Goal: Book appointment/travel/reservation

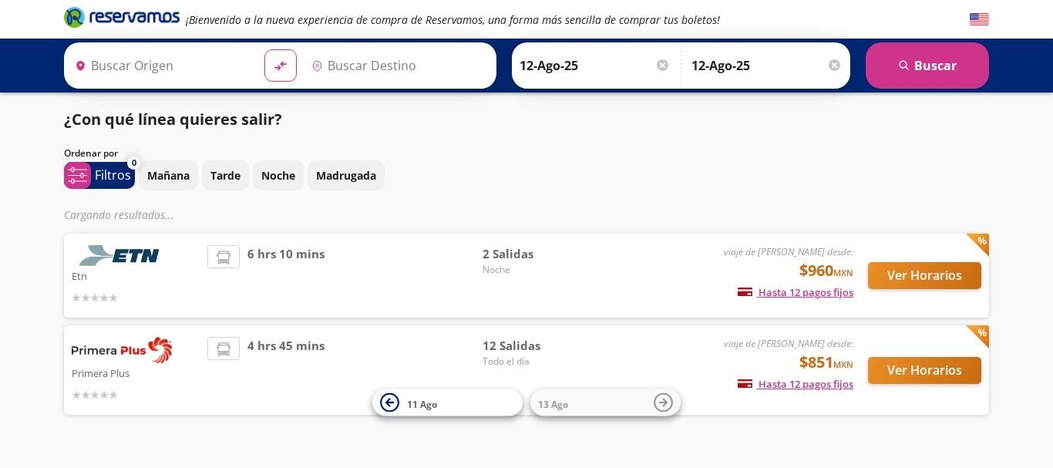
type input "[GEOGRAPHIC_DATA], [GEOGRAPHIC_DATA]"
type input "[GEOGRAPHIC_DATA][PERSON_NAME], [GEOGRAPHIC_DATA][PERSON_NAME]"
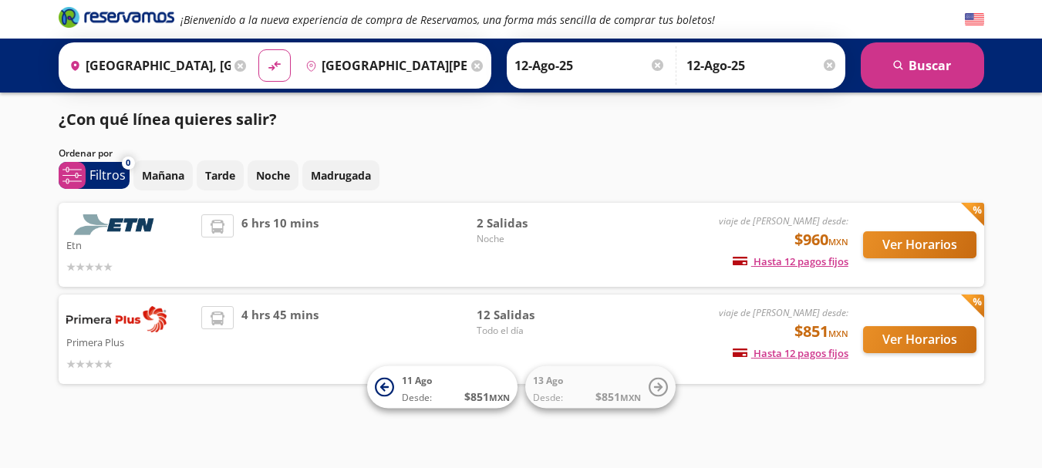
click at [185, 254] on div "Etn" at bounding box center [130, 244] width 128 height 61
click at [894, 241] on button "Ver Horarios" at bounding box center [919, 244] width 113 height 27
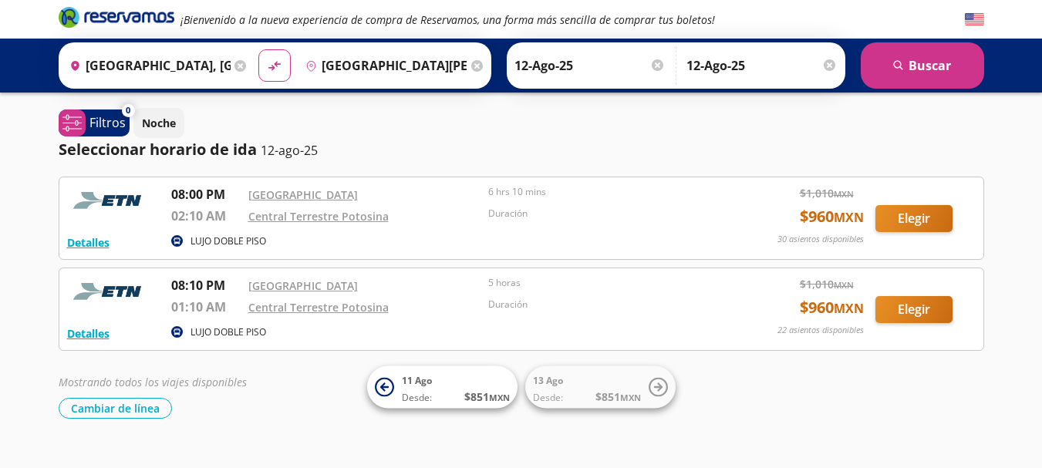
click at [19, 284] on div "¡Bienvenido a la nueva experiencia de compra de Reservamos, una forma más senci…" at bounding box center [521, 248] width 1042 height 496
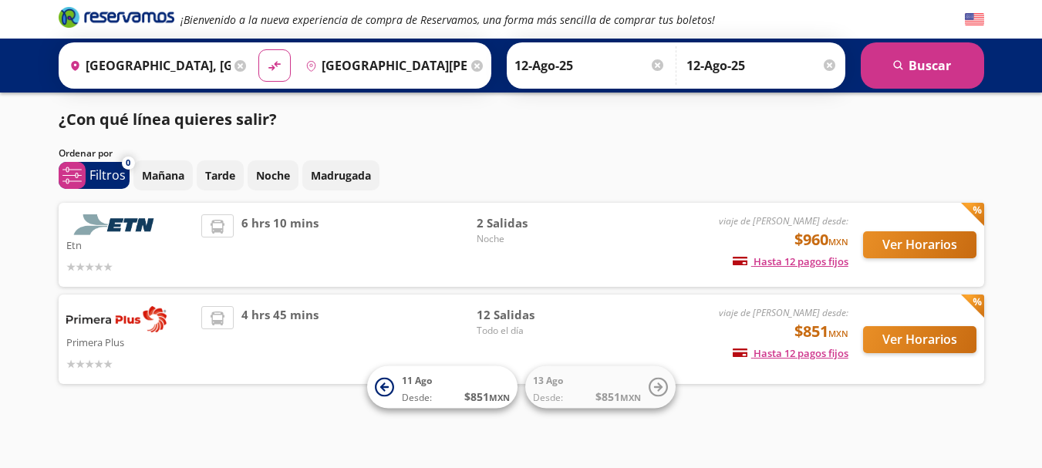
click at [360, 66] on input "[GEOGRAPHIC_DATA][PERSON_NAME], [GEOGRAPHIC_DATA][PERSON_NAME]" at bounding box center [383, 65] width 168 height 39
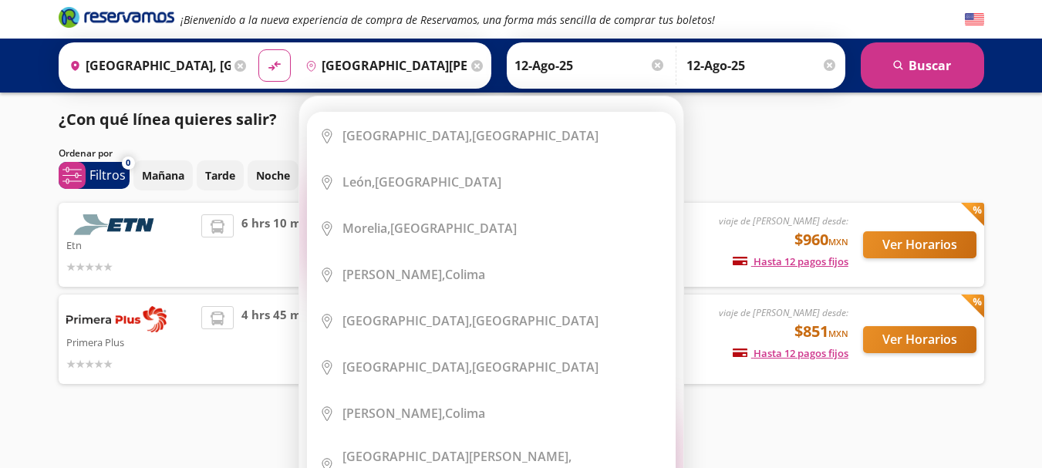
click at [471, 66] on icon at bounding box center [477, 66] width 12 height 12
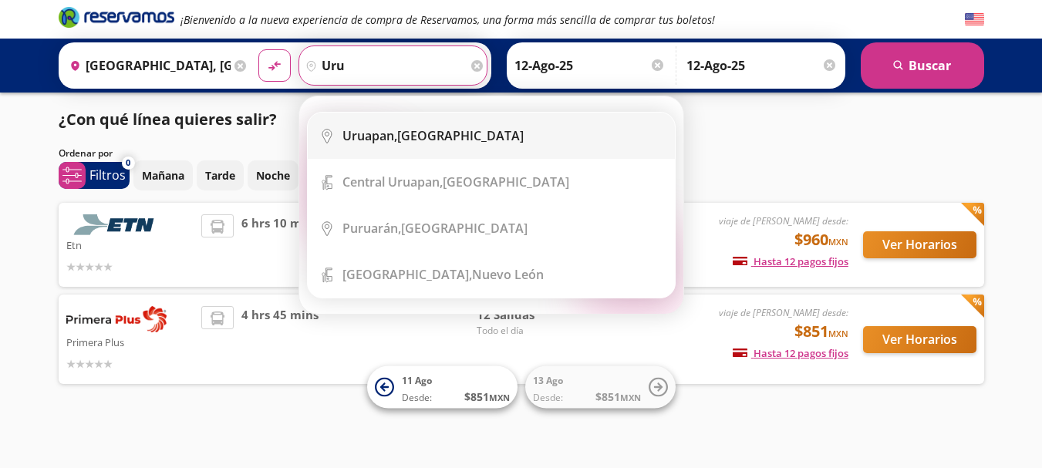
click at [406, 130] on div "Uruapan, [GEOGRAPHIC_DATA]" at bounding box center [432, 135] width 181 height 17
type input "Uruapan, [GEOGRAPHIC_DATA]"
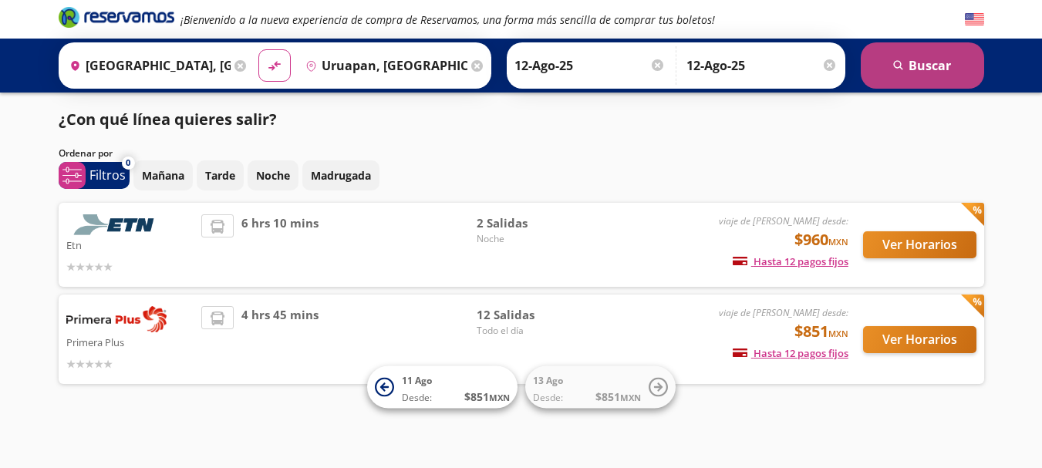
click at [891, 62] on button "search [GEOGRAPHIC_DATA]" at bounding box center [922, 65] width 123 height 46
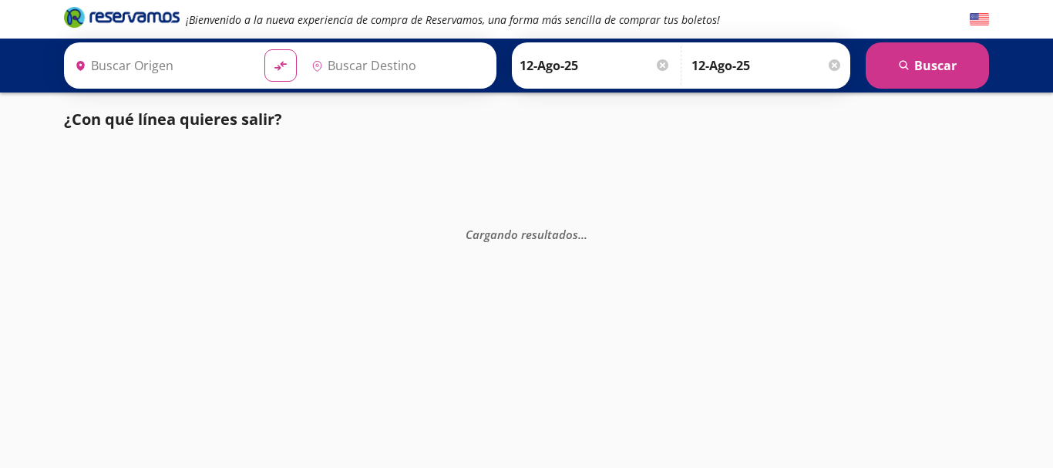
type input "[GEOGRAPHIC_DATA], [GEOGRAPHIC_DATA]"
type input "Uruapan, [GEOGRAPHIC_DATA]"
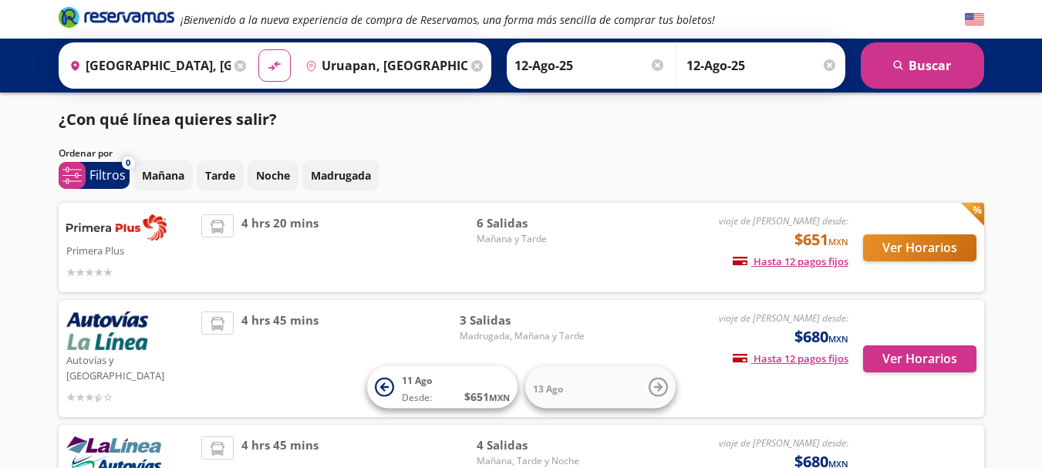
scroll to position [129, 0]
